Goal: Information Seeking & Learning: Learn about a topic

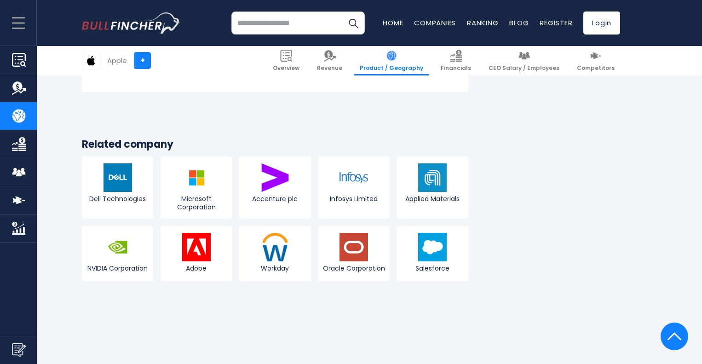
scroll to position [1795, 0]
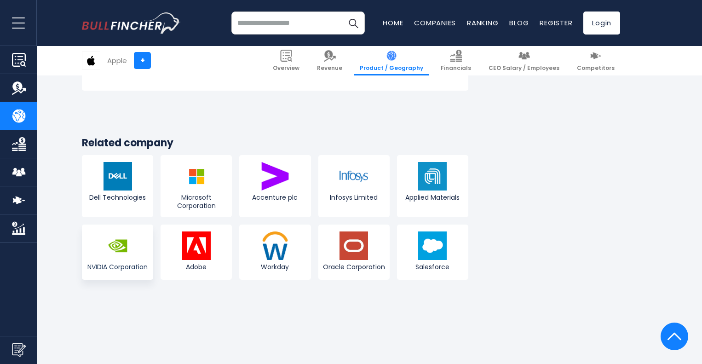
click at [108, 245] on img at bounding box center [118, 245] width 29 height 29
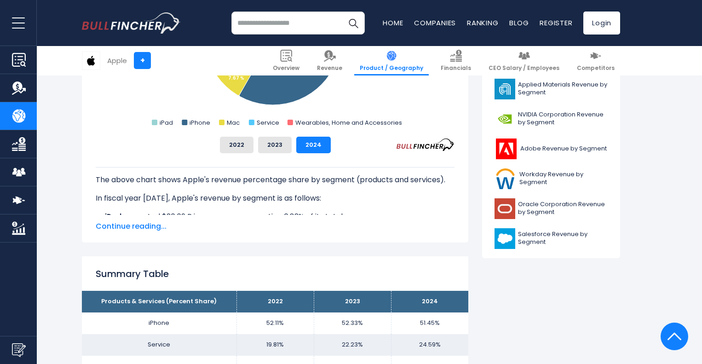
scroll to position [368, 0]
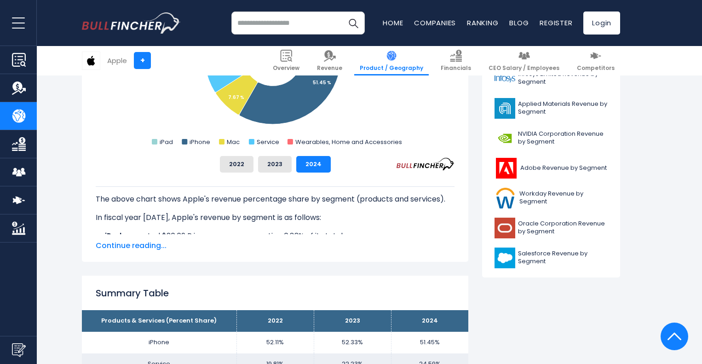
click at [121, 63] on div "Apple" at bounding box center [117, 60] width 20 height 11
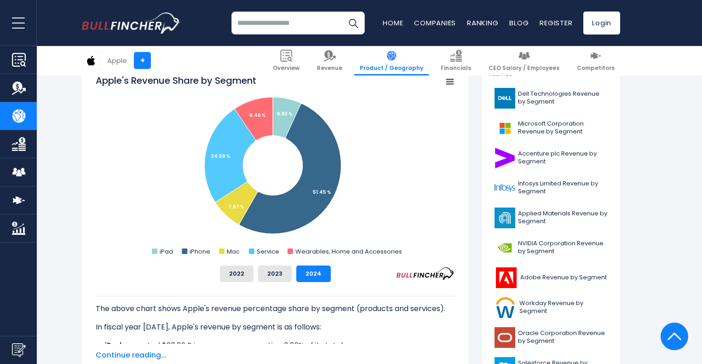
scroll to position [0, 0]
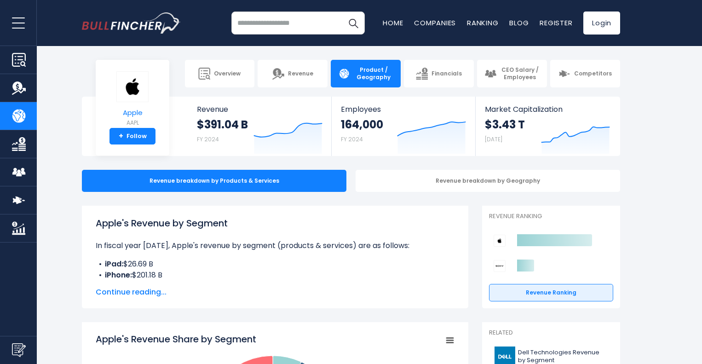
click at [135, 104] on link "Apple AAPL" at bounding box center [132, 100] width 33 height 58
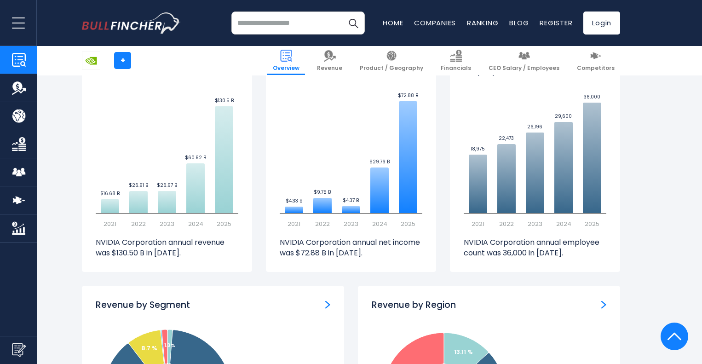
scroll to position [598, 0]
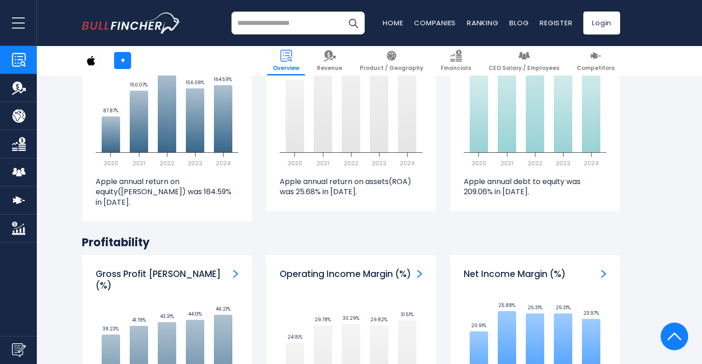
scroll to position [1979, 0]
